Goal: Contribute content

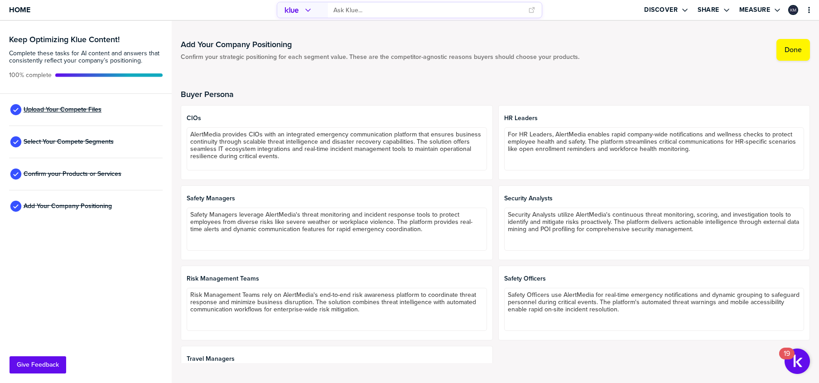
click at [73, 108] on span "Upload Your Compete Files" at bounding box center [63, 109] width 78 height 7
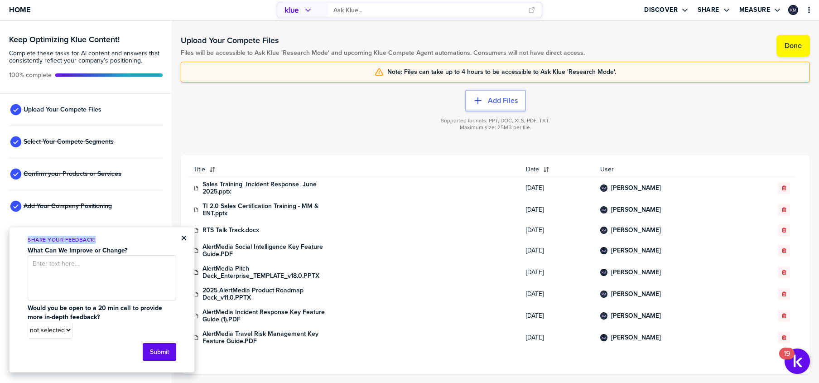
click at [186, 238] on div "× Share Your Feedback! What Can We Improve or Change? Would you be open to a 20…" at bounding box center [102, 300] width 186 height 146
click at [186, 237] on button "×" at bounding box center [184, 237] width 6 height 11
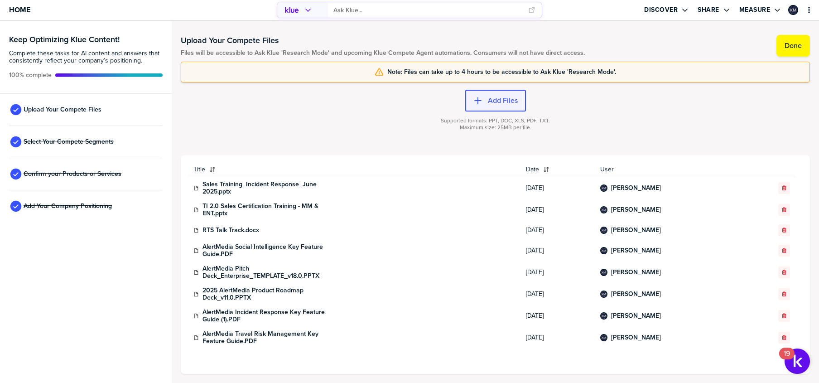
click at [502, 98] on label "Add Files" at bounding box center [503, 100] width 30 height 9
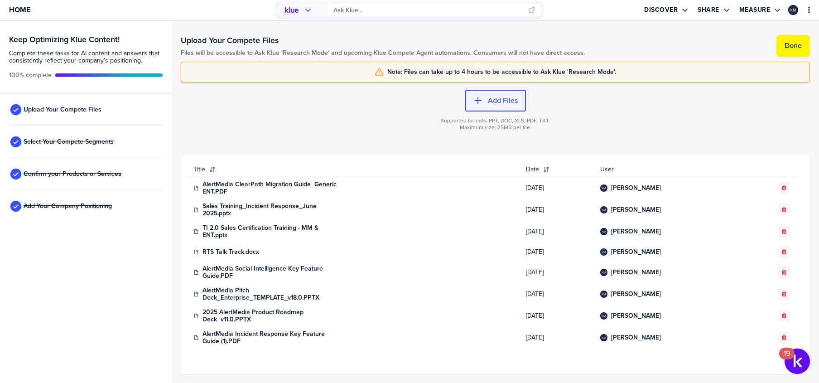
click at [500, 102] on label "Add Files" at bounding box center [503, 100] width 30 height 9
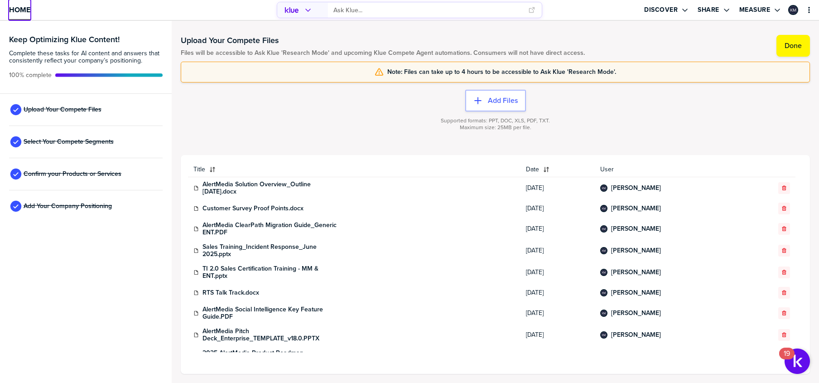
click at [25, 10] on span "Home" at bounding box center [19, 10] width 21 height 8
